Goal: Find specific page/section: Find specific page/section

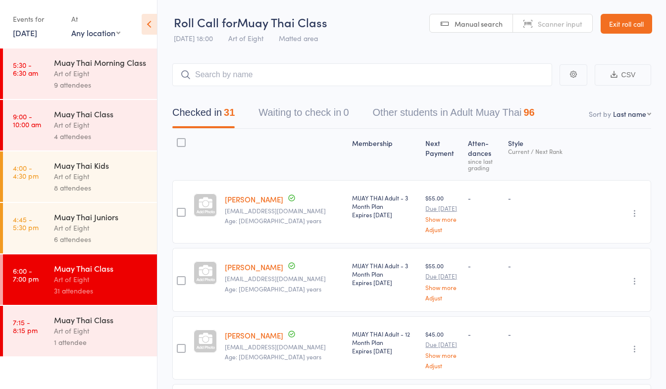
click at [629, 21] on link "Exit roll call" at bounding box center [627, 24] width 52 height 20
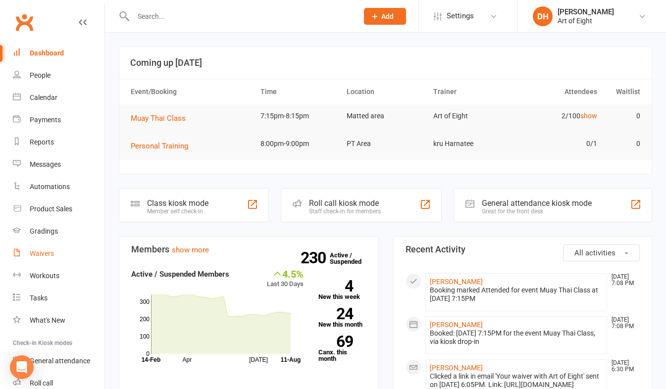
click at [43, 253] on div "Waivers" at bounding box center [42, 254] width 24 height 8
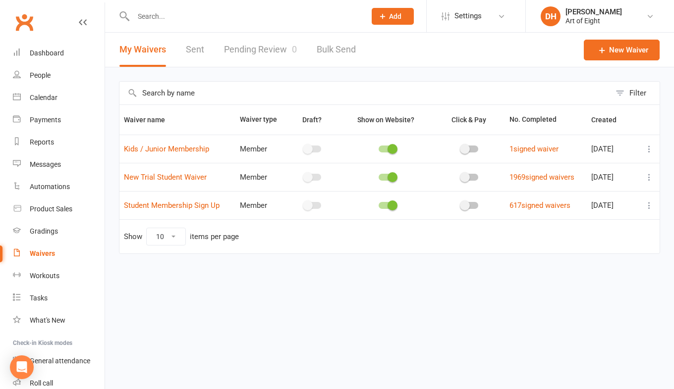
click at [208, 44] on div "My Waivers Sent Pending Review 0 Bulk Send" at bounding box center [237, 50] width 265 height 34
click at [198, 55] on link "Sent" at bounding box center [195, 50] width 18 height 34
